Goal: Task Accomplishment & Management: Use online tool/utility

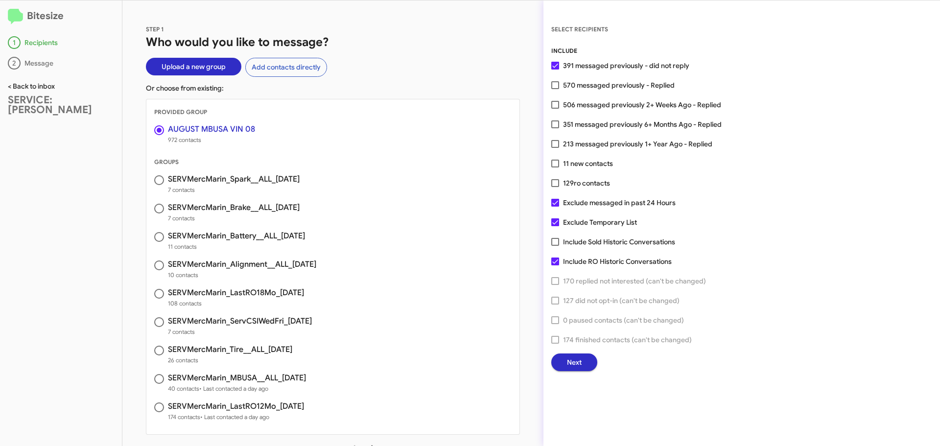
click at [38, 86] on link "< Back to inbox" at bounding box center [31, 86] width 47 height 9
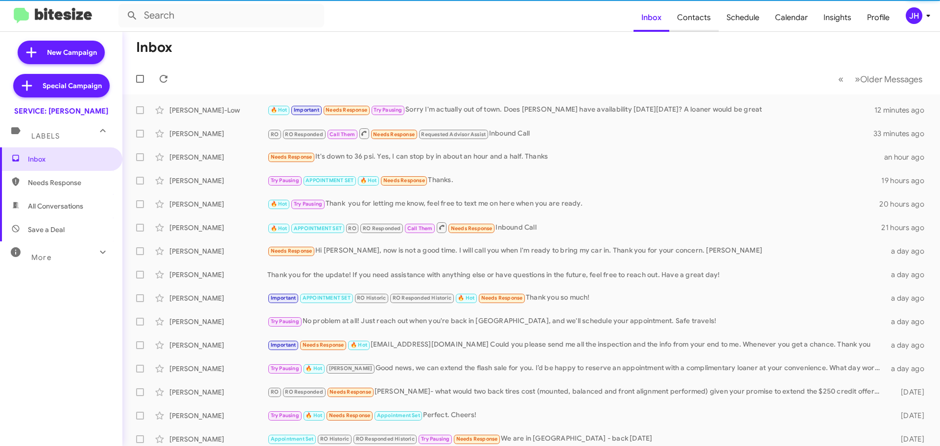
click at [699, 22] on span "Contacts" at bounding box center [693, 17] width 49 height 28
type input "in:groups"
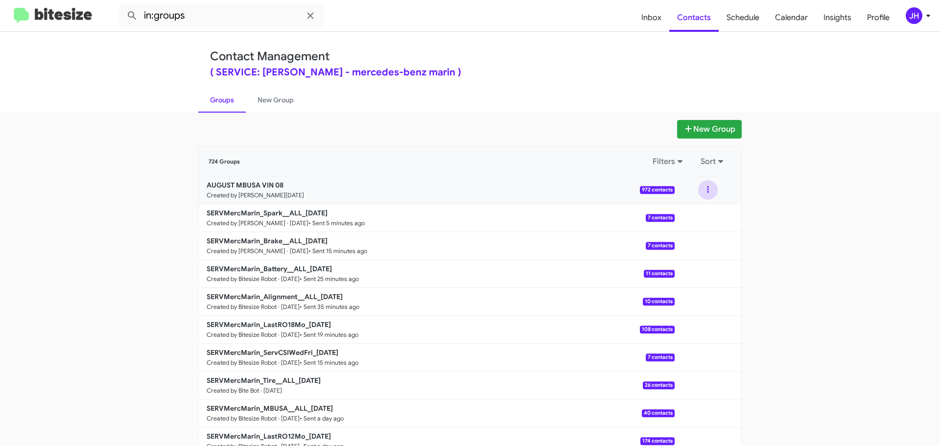
click at [704, 186] on button at bounding box center [708, 190] width 20 height 20
click at [689, 239] on button "Archive" at bounding box center [678, 240] width 78 height 24
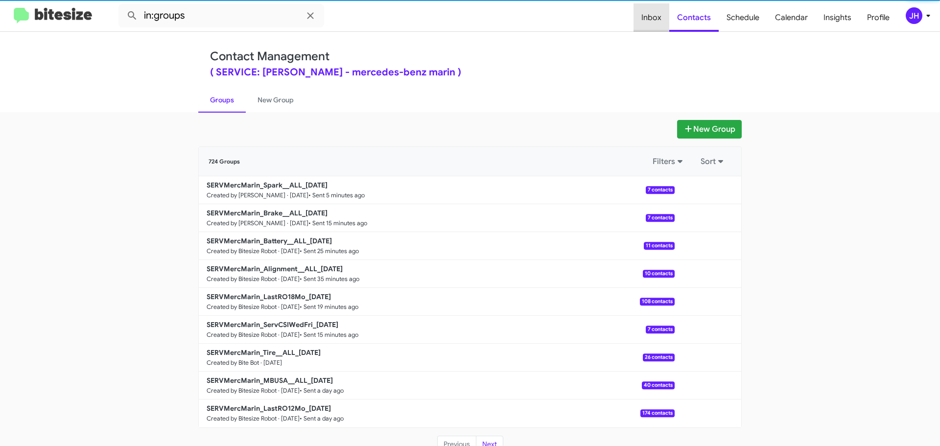
click at [660, 23] on span "Inbox" at bounding box center [652, 17] width 36 height 28
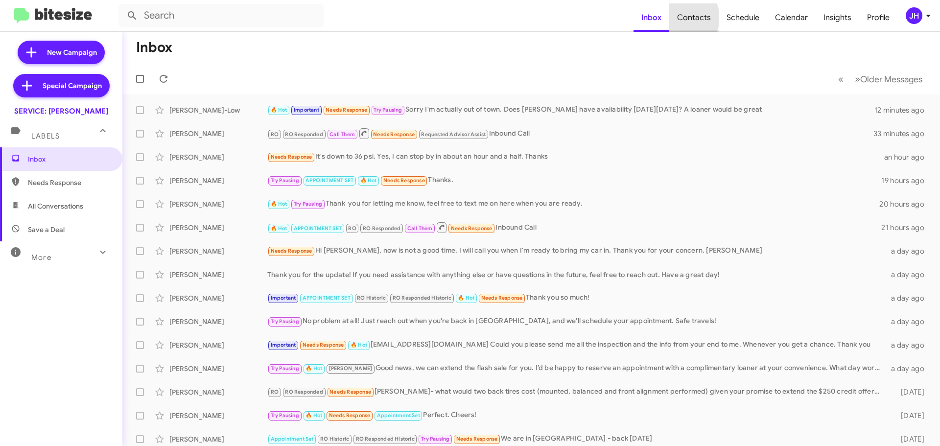
click at [684, 18] on span "Contacts" at bounding box center [693, 17] width 49 height 28
type input "in:groups"
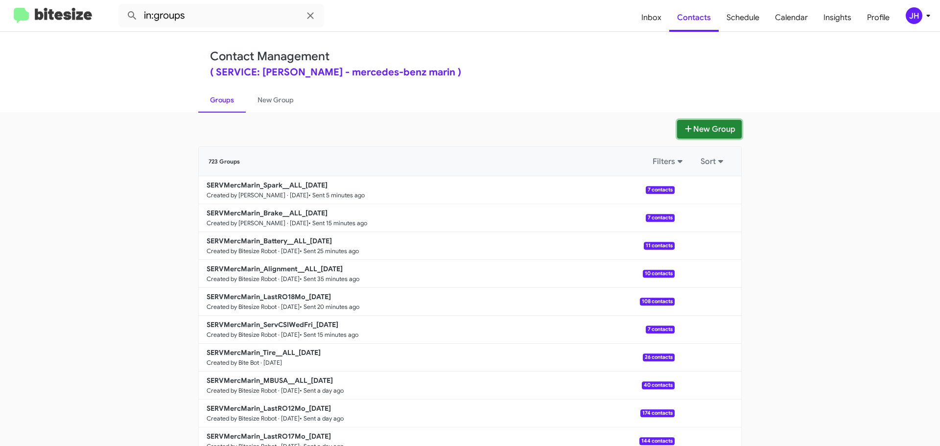
click at [686, 129] on icon at bounding box center [688, 128] width 6 height 6
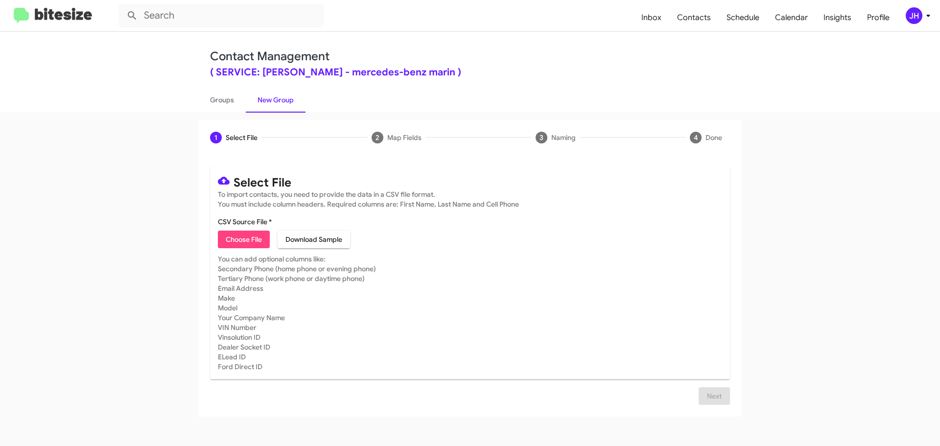
click at [230, 241] on span "Choose File" at bounding box center [244, 240] width 36 height 18
click at [782, 23] on span "Calendar" at bounding box center [791, 17] width 48 height 28
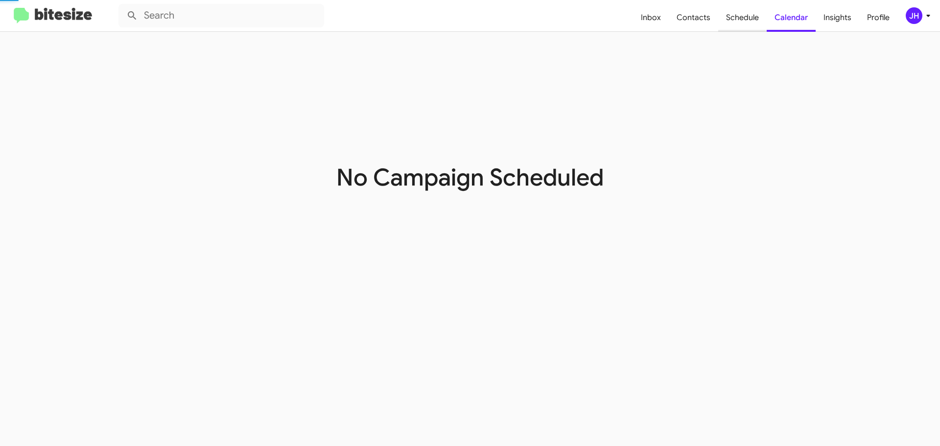
click at [755, 19] on span "Schedule" at bounding box center [742, 17] width 48 height 28
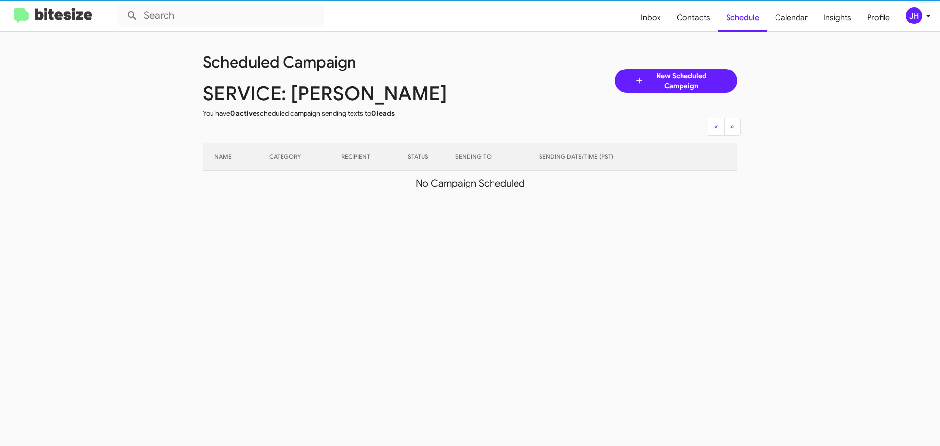
click at [915, 16] on div "JH" at bounding box center [914, 15] width 17 height 17
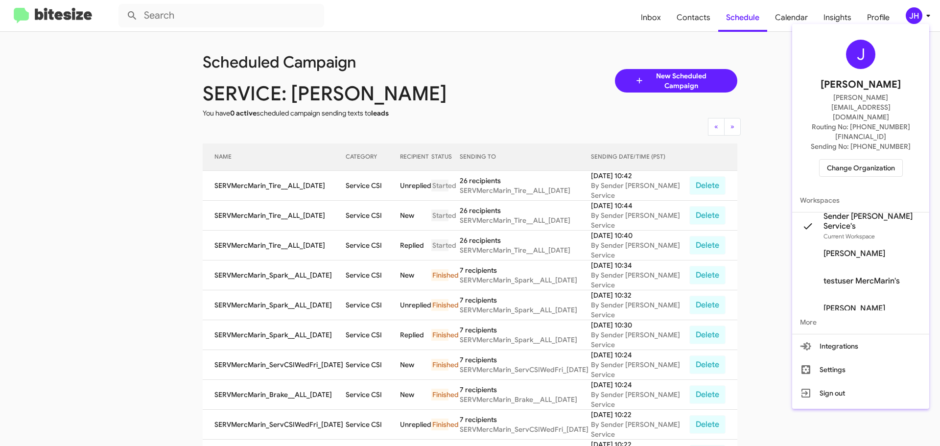
click at [467, 100] on div at bounding box center [470, 223] width 940 height 446
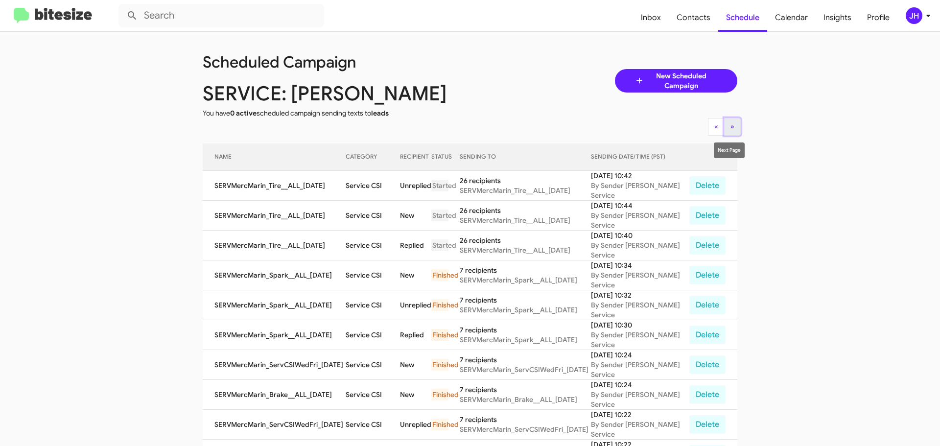
click at [731, 126] on span "»" at bounding box center [733, 126] width 4 height 9
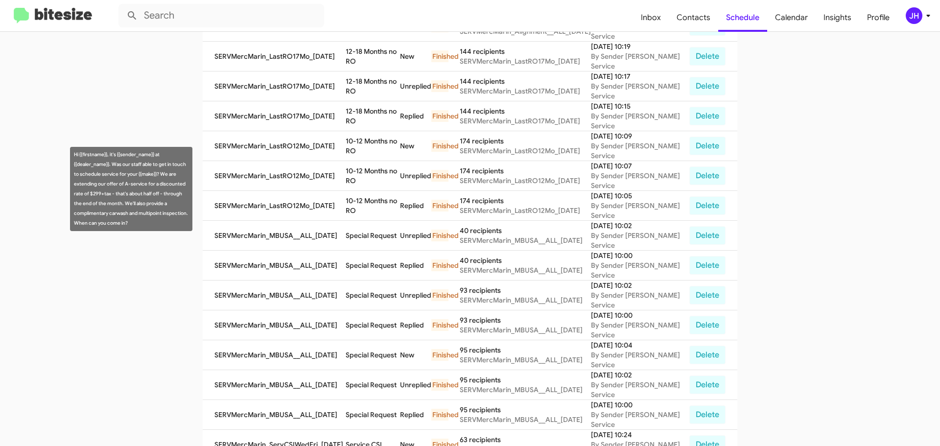
scroll to position [196, 0]
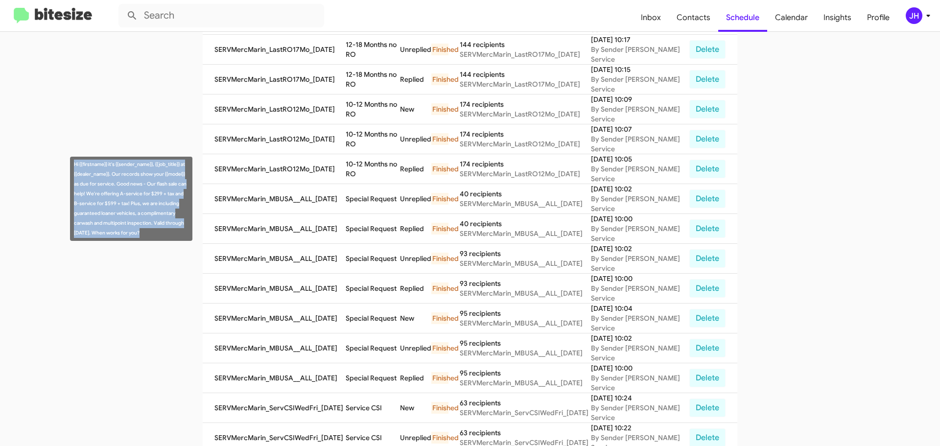
drag, startPoint x: 144, startPoint y: 233, endPoint x: 74, endPoint y: 166, distance: 96.3
click at [74, 166] on div "Hi {{firstname}} it's {{sender_name}}, {{job_title}} at {{dealer_name}}. Our re…" at bounding box center [131, 199] width 122 height 84
copy div "Hi {{firstname}} it's {{sender_name}}, {{job_title}} at {{dealer_name}}. Our re…"
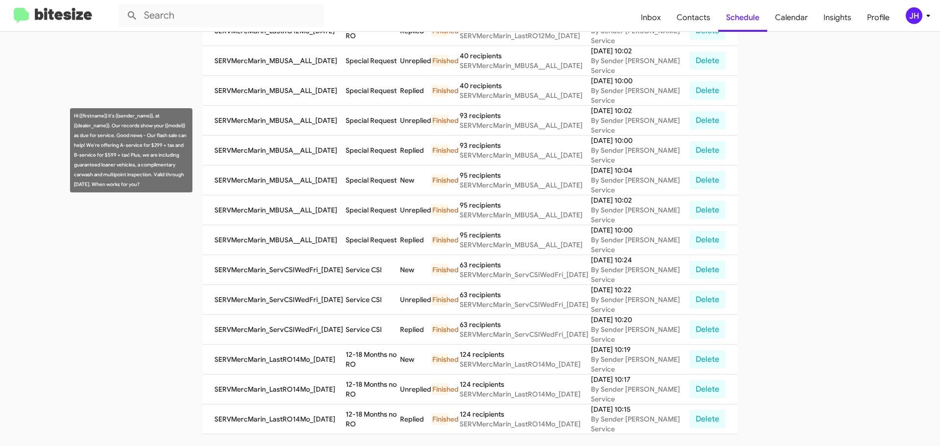
scroll to position [0, 0]
